Goal: Task Accomplishment & Management: Manage account settings

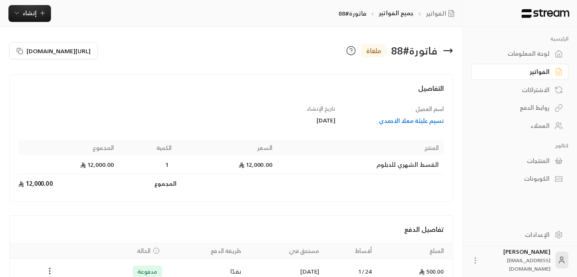
click at [540, 125] on div "العملاء" at bounding box center [516, 125] width 68 height 8
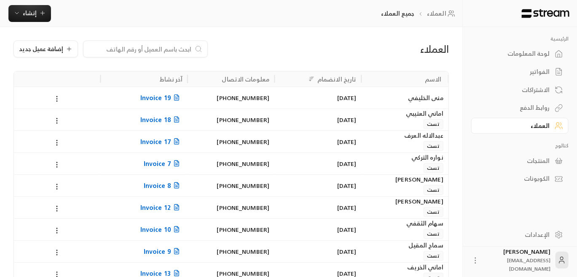
click at [172, 52] on input at bounding box center [140, 48] width 103 height 9
paste input "اصايل منير عويض السعيدي"
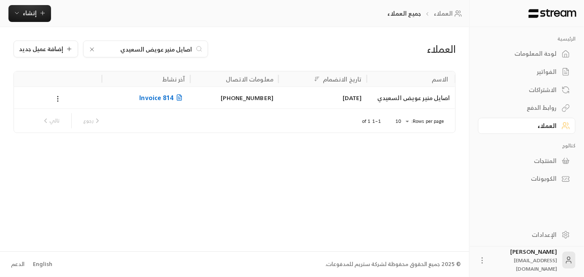
type input "اصايل منير عويض السعيدي"
click at [173, 100] on span "Invoice 814" at bounding box center [162, 97] width 46 height 11
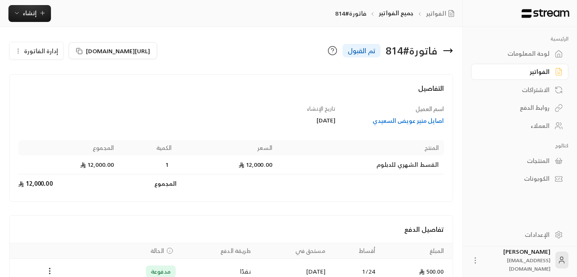
click at [18, 50] on icon "button" at bounding box center [18, 51] width 7 height 7
click at [58, 73] on span "إلغاء" at bounding box center [58, 75] width 11 height 7
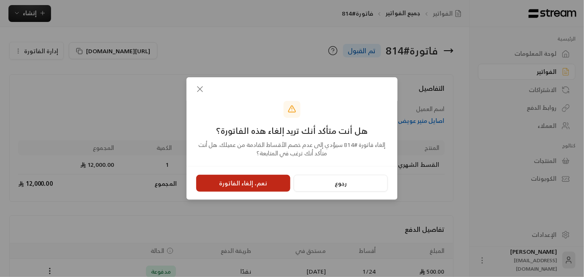
click at [244, 185] on button "نعم، إلغاء الفاتورة" at bounding box center [243, 183] width 94 height 17
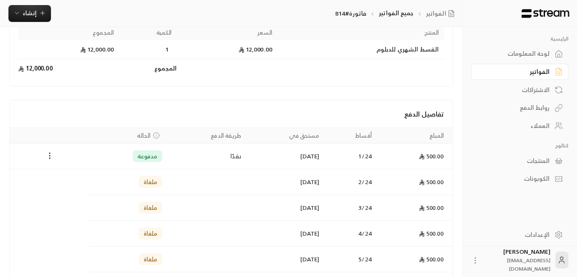
scroll to position [126, 0]
